Goal: Book appointment/travel/reservation

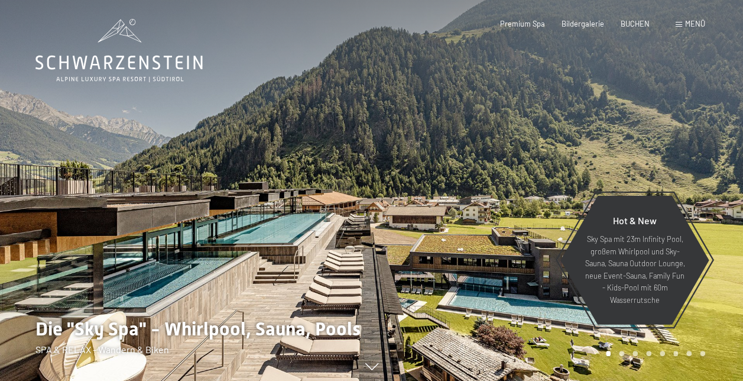
click at [680, 20] on div "Menü" at bounding box center [691, 24] width 30 height 11
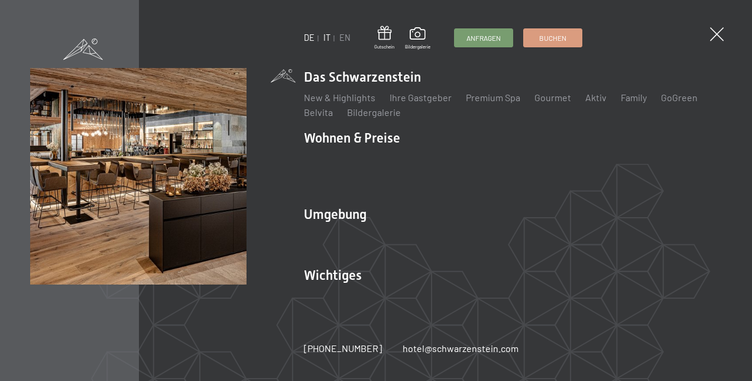
click at [327, 39] on link "IT" at bounding box center [326, 38] width 7 height 10
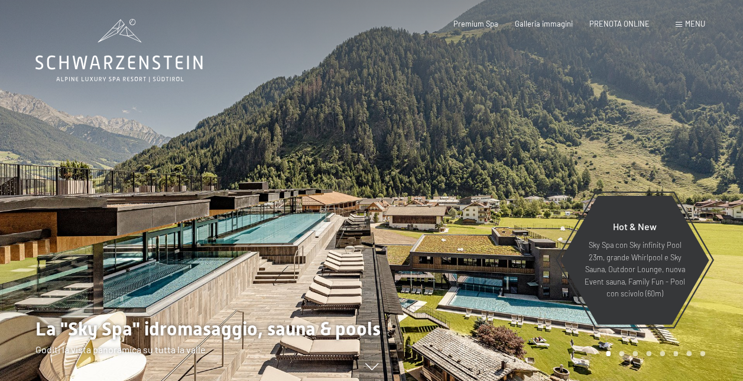
click at [684, 21] on div "Menu" at bounding box center [691, 24] width 30 height 11
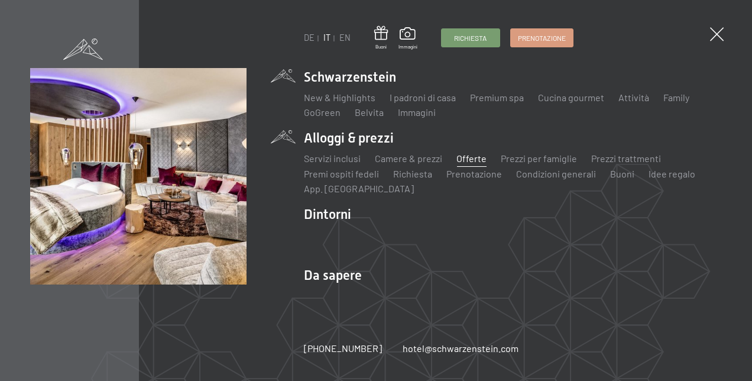
click at [459, 161] on link "Offerte" at bounding box center [471, 158] width 30 height 11
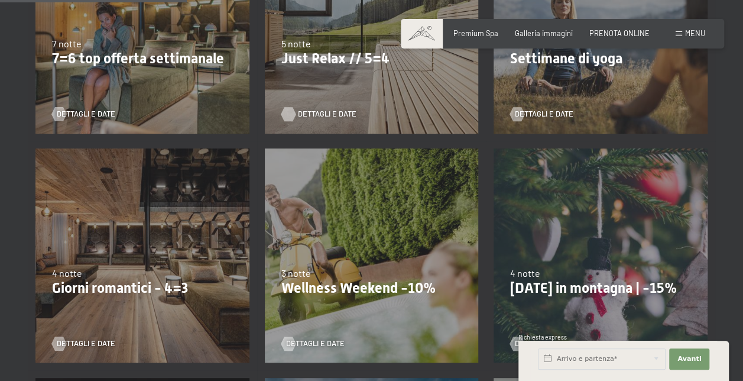
scroll to position [591, 0]
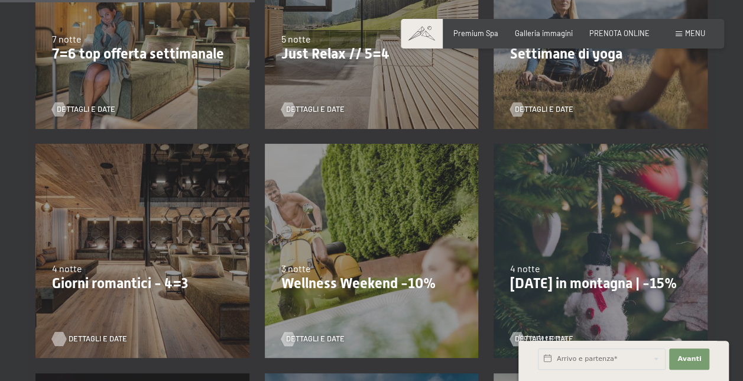
click at [59, 340] on div at bounding box center [59, 338] width 8 height 14
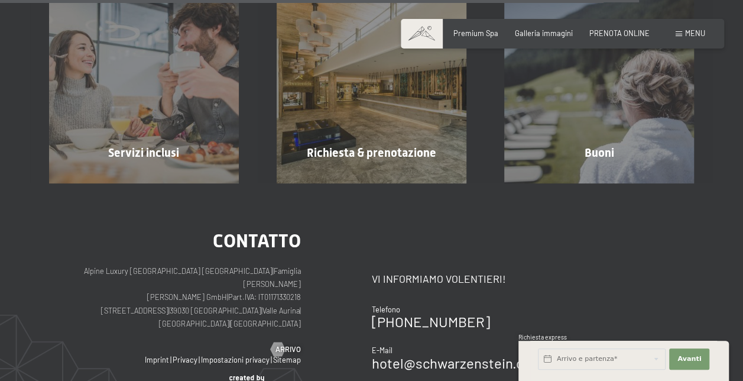
scroll to position [1005, 0]
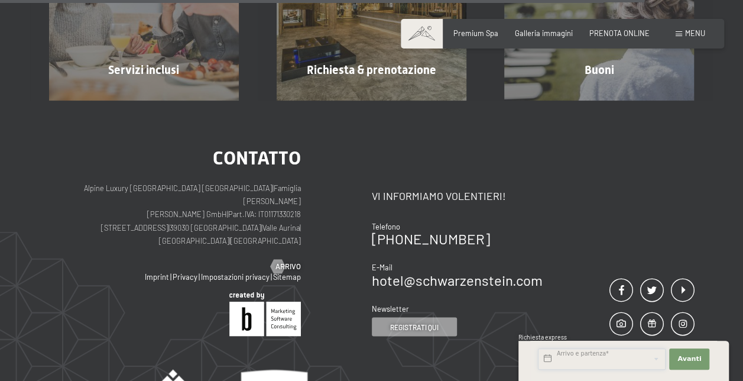
click at [589, 360] on input "text" at bounding box center [602, 358] width 128 height 21
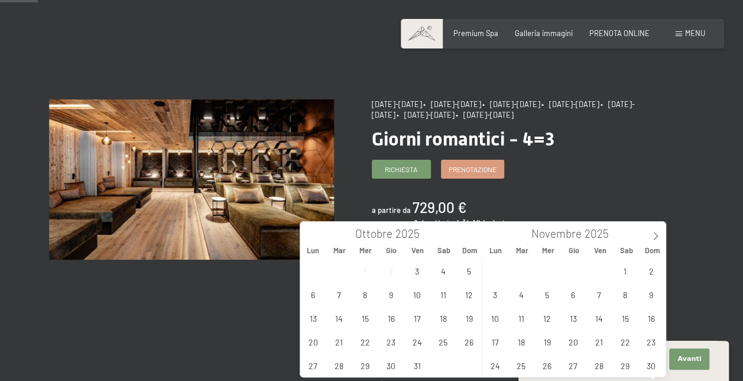
scroll to position [59, 0]
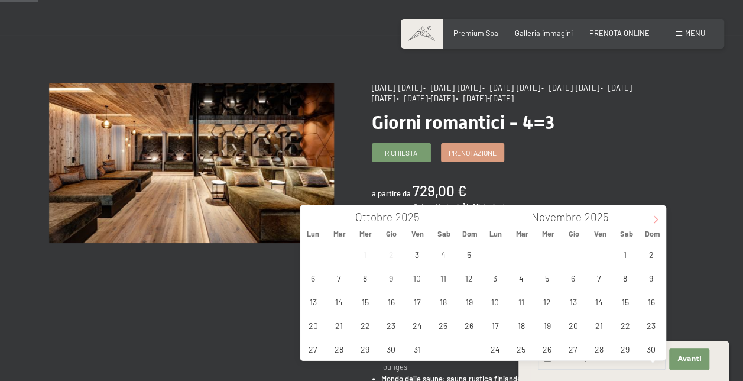
click at [656, 219] on icon at bounding box center [655, 219] width 8 height 8
type input "2026"
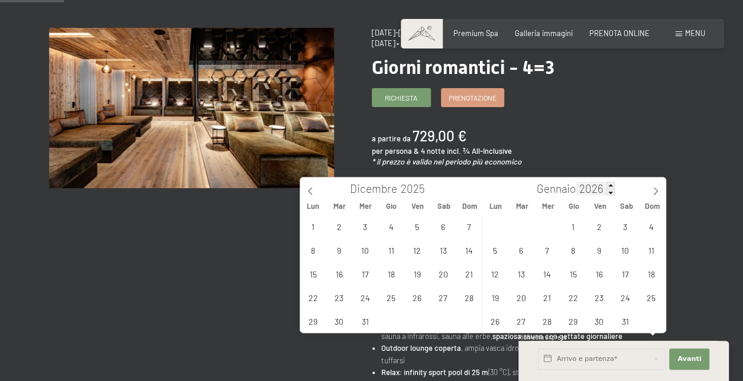
scroll to position [177, 0]
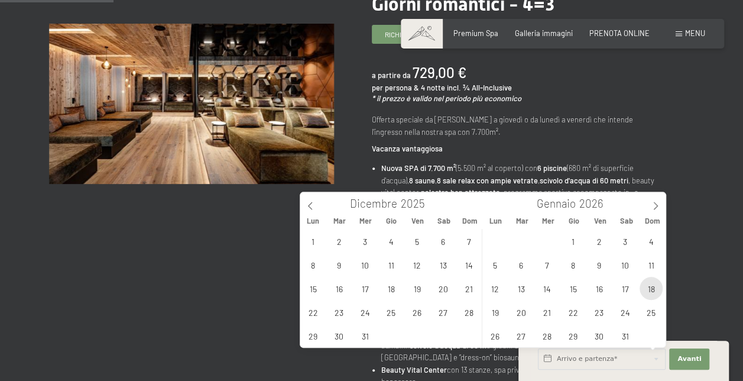
click at [654, 293] on span "18" at bounding box center [651, 288] width 23 height 23
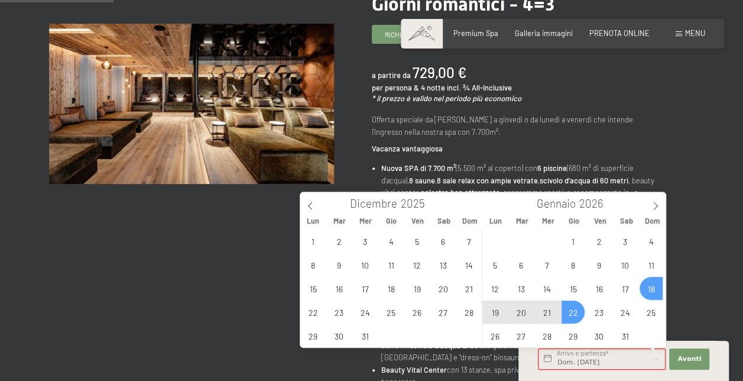
click at [574, 312] on span "22" at bounding box center [573, 311] width 23 height 23
type input "Dom. 18/01/2026 - Gio. 22/01/2026"
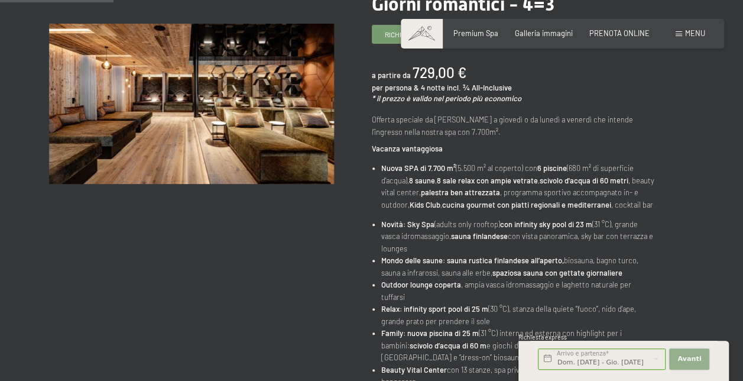
scroll to position [0, 0]
click at [697, 358] on span "Avanti" at bounding box center [689, 358] width 24 height 9
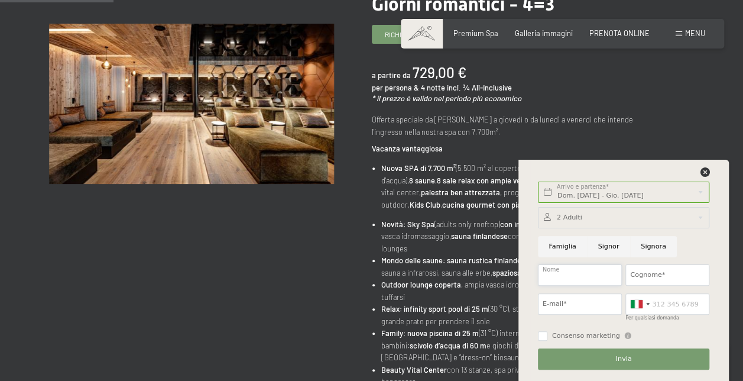
click at [578, 274] on input "Nome" at bounding box center [580, 274] width 84 height 21
type input "simone"
type input "campana"
type input "farfalilly94@gmail.com"
click at [602, 357] on button "Invia" at bounding box center [623, 358] width 171 height 21
